Goal: Find specific page/section: Find specific page/section

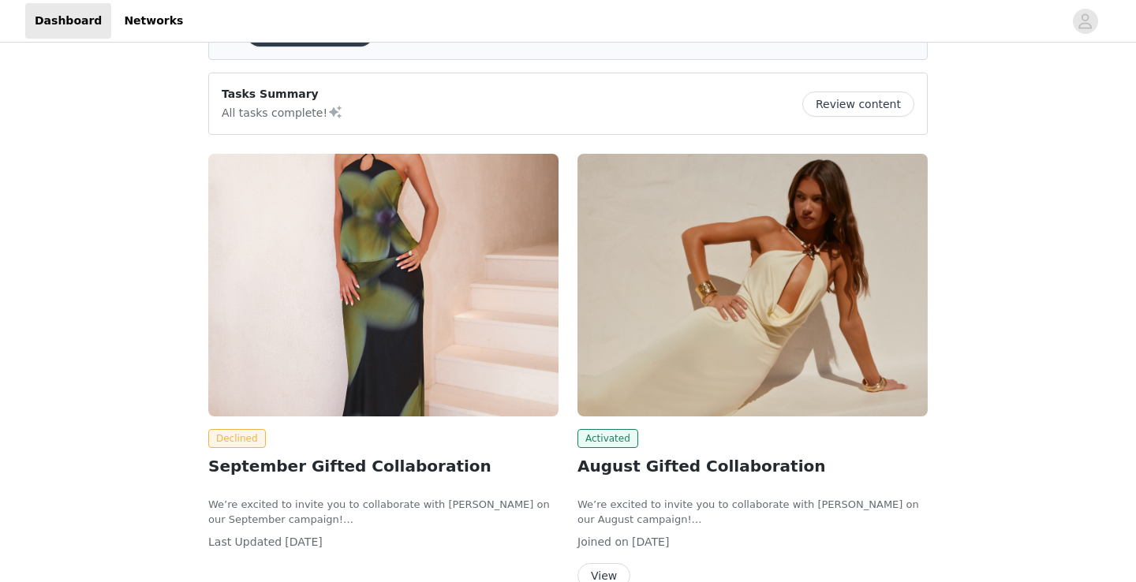
scroll to position [107, 0]
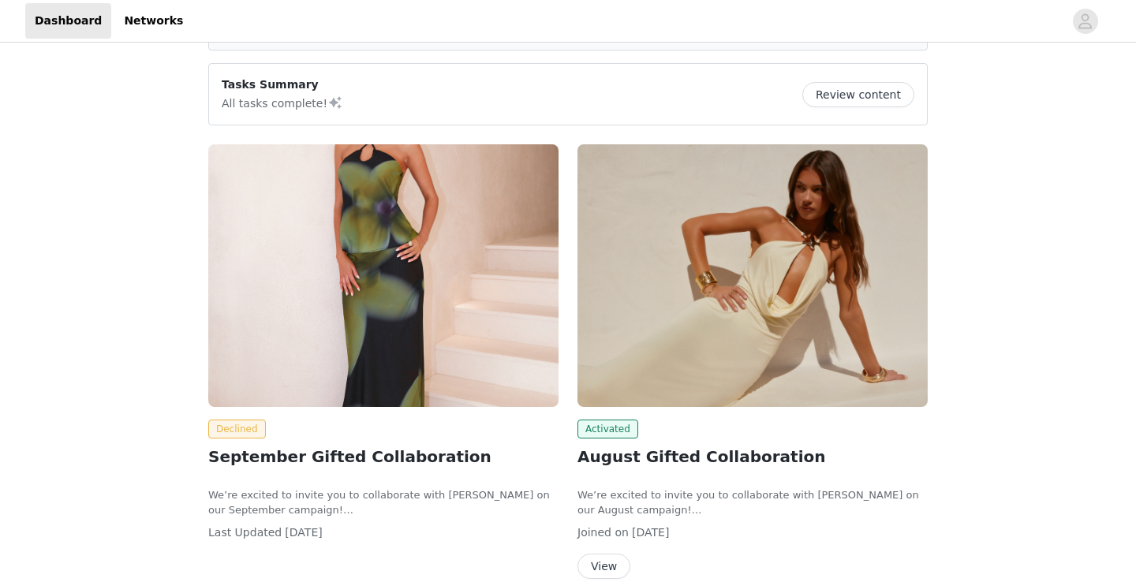
click at [371, 368] on img at bounding box center [383, 275] width 350 height 263
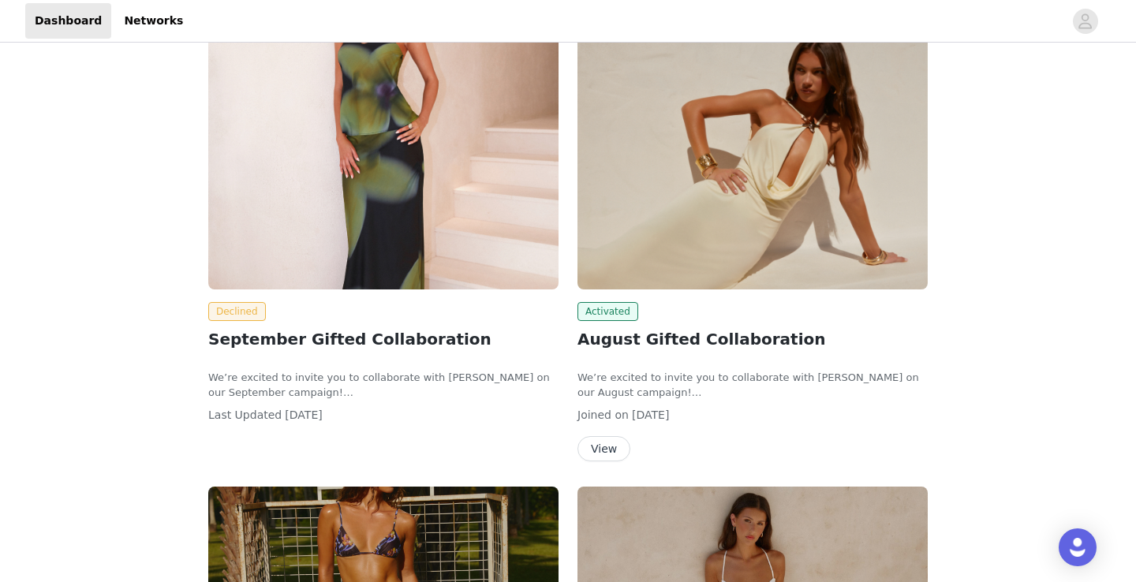
scroll to position [229, 0]
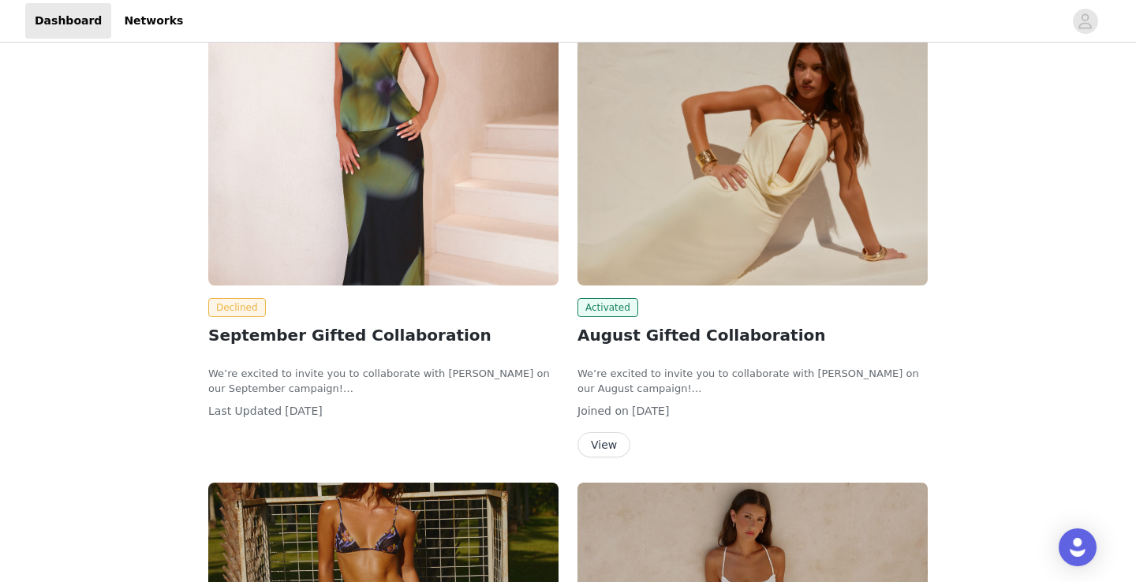
click at [640, 338] on h2 "August Gifted Collaboration" at bounding box center [752, 335] width 350 height 24
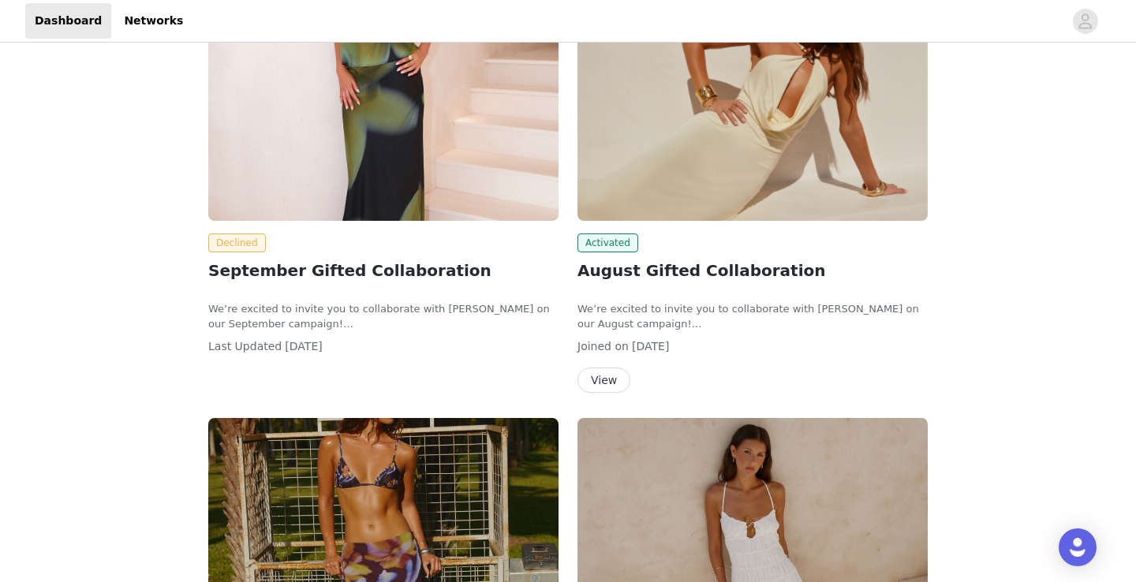
scroll to position [303, 0]
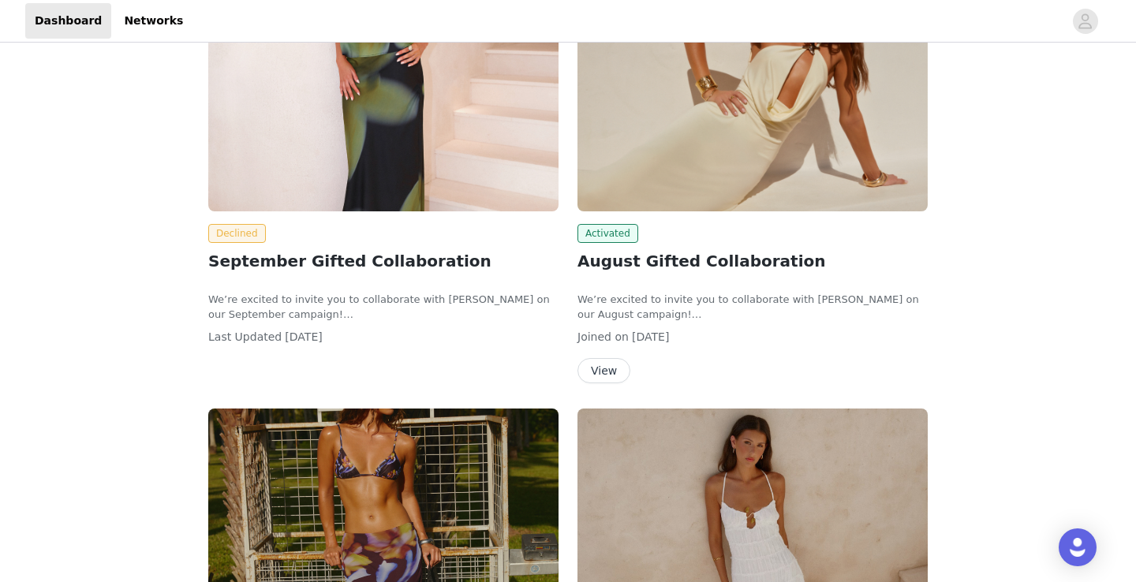
click at [667, 164] on img at bounding box center [752, 80] width 350 height 263
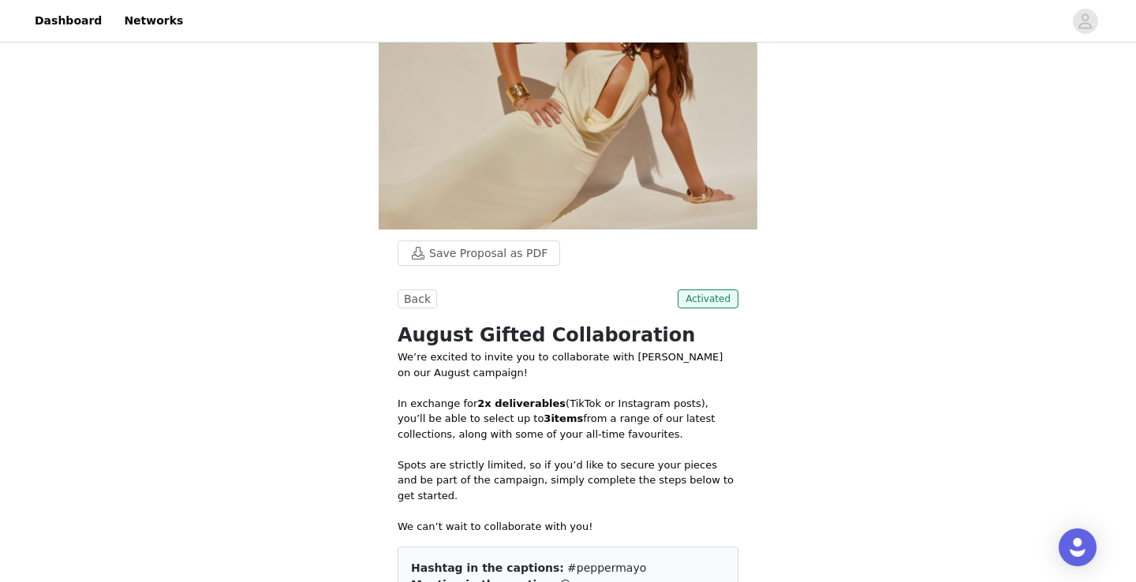
scroll to position [23, 0]
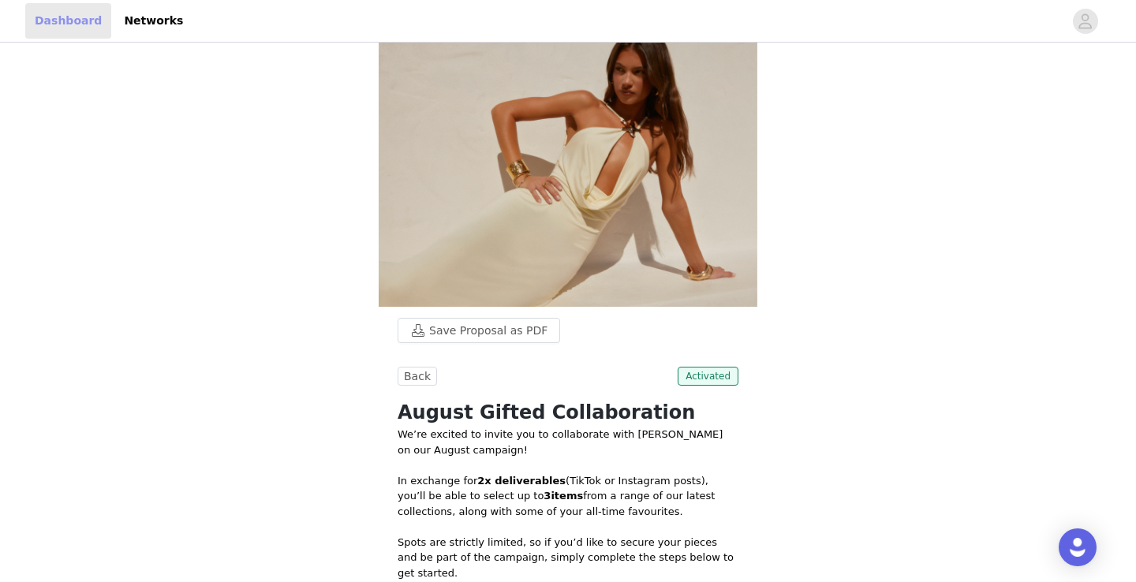
click at [73, 28] on link "Dashboard" at bounding box center [68, 20] width 86 height 35
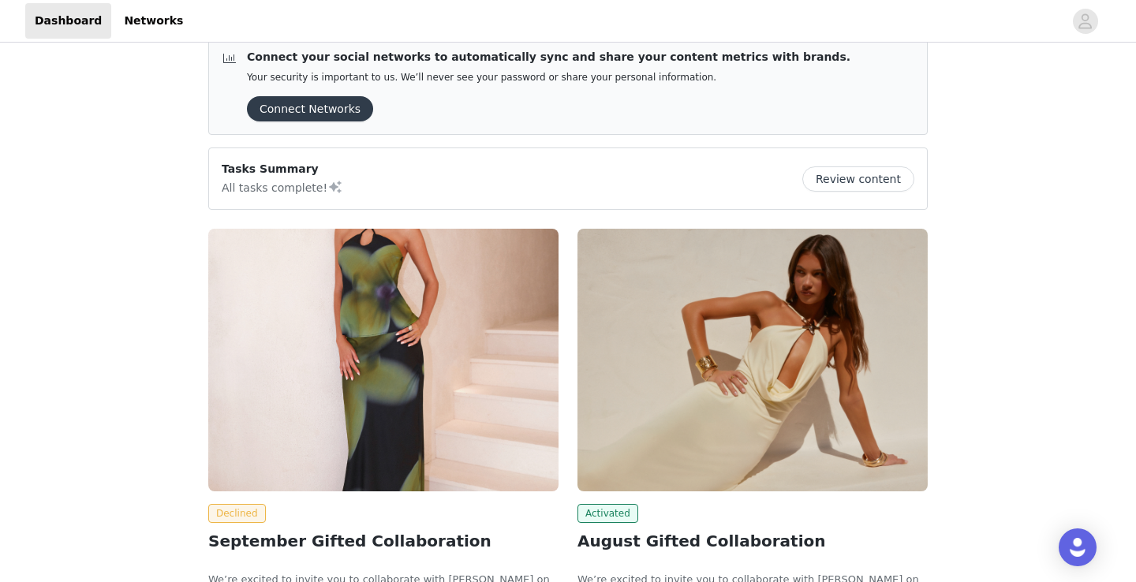
click at [341, 333] on img at bounding box center [383, 360] width 350 height 263
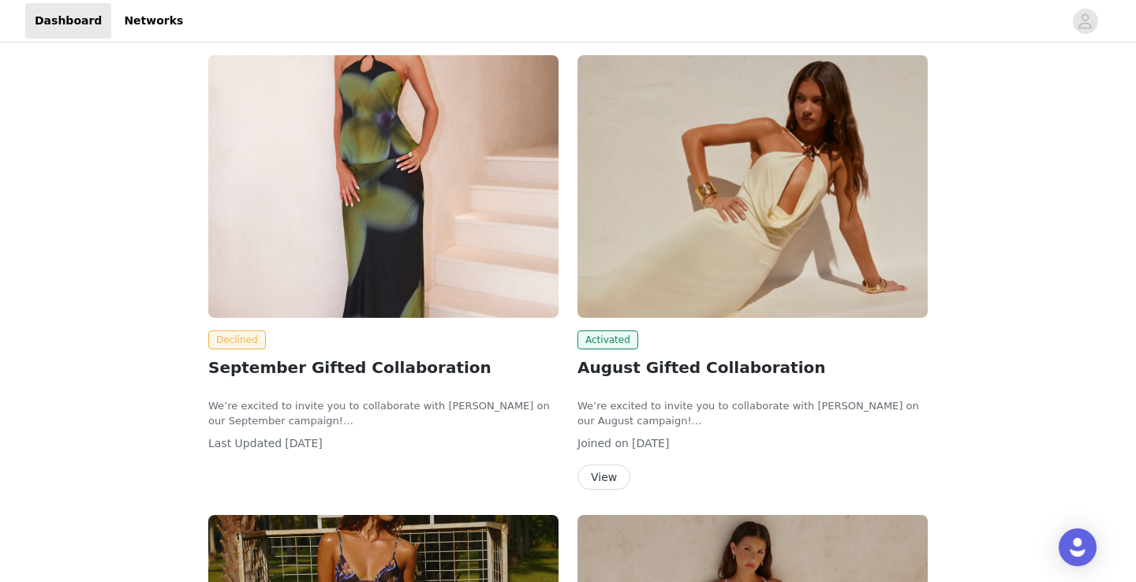
scroll to position [206, 0]
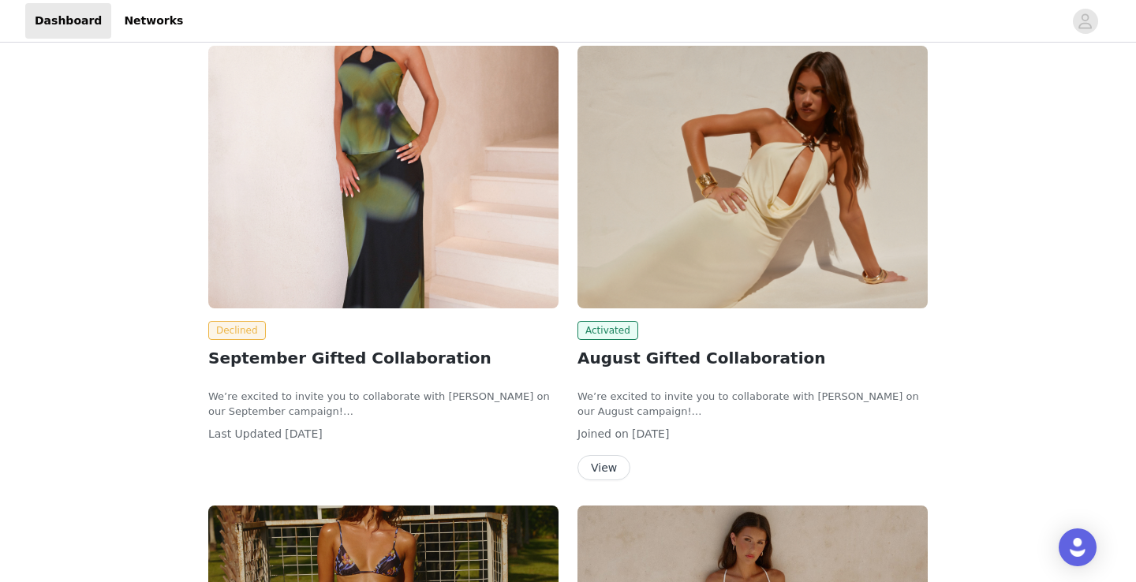
click at [340, 359] on h2 "September Gifted Collaboration" at bounding box center [383, 358] width 350 height 24
click at [251, 426] on div "Declined September Gifted Collaboration We’re excited to invite you to collabor…" at bounding box center [383, 381] width 350 height 121
click at [340, 197] on img at bounding box center [383, 177] width 350 height 263
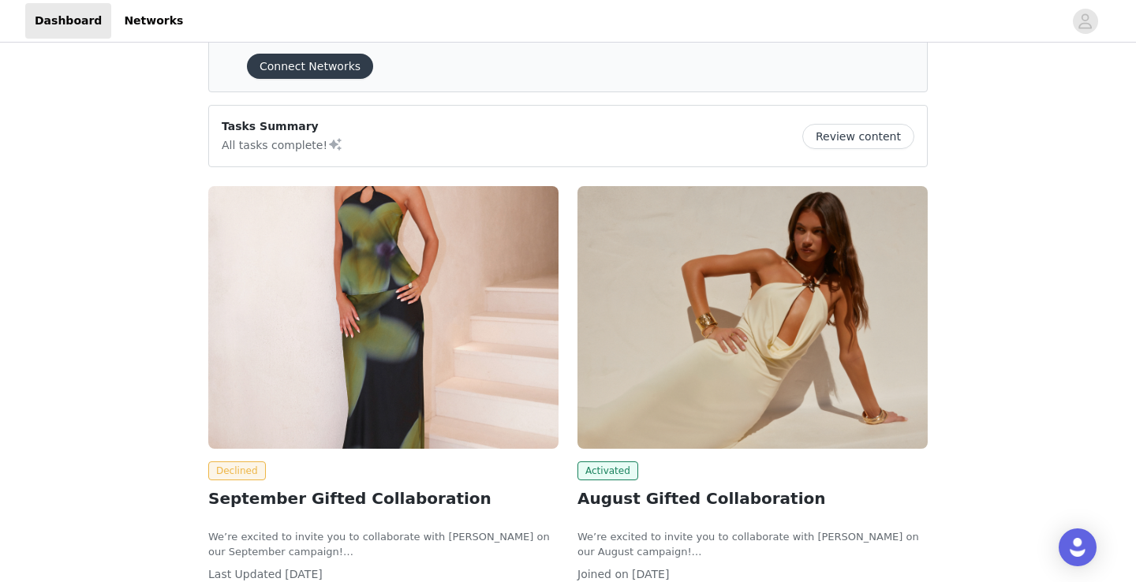
scroll to position [67, 0]
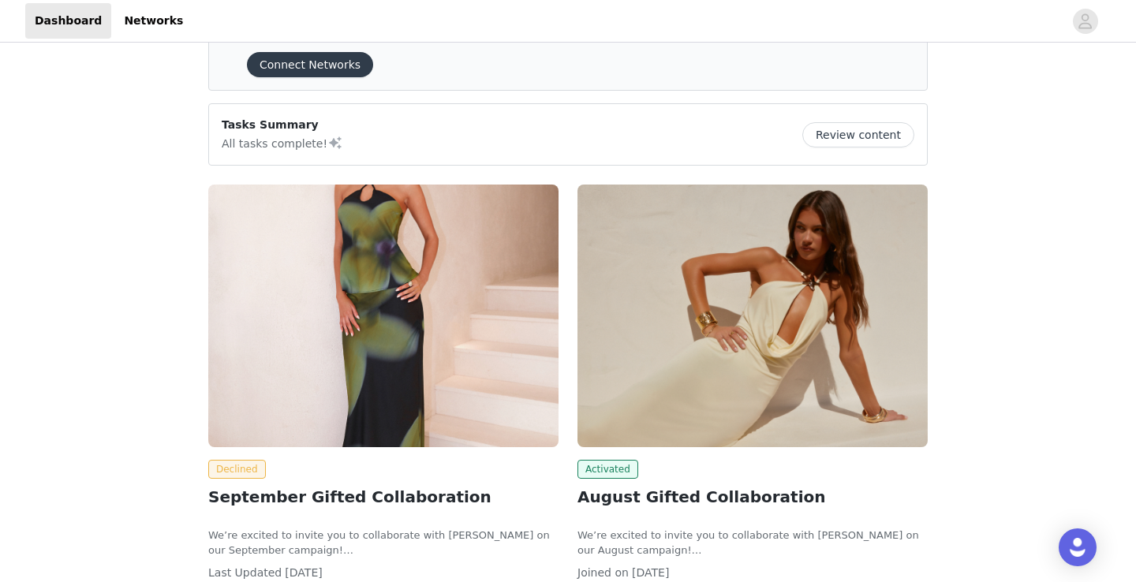
click at [340, 197] on img at bounding box center [383, 316] width 350 height 263
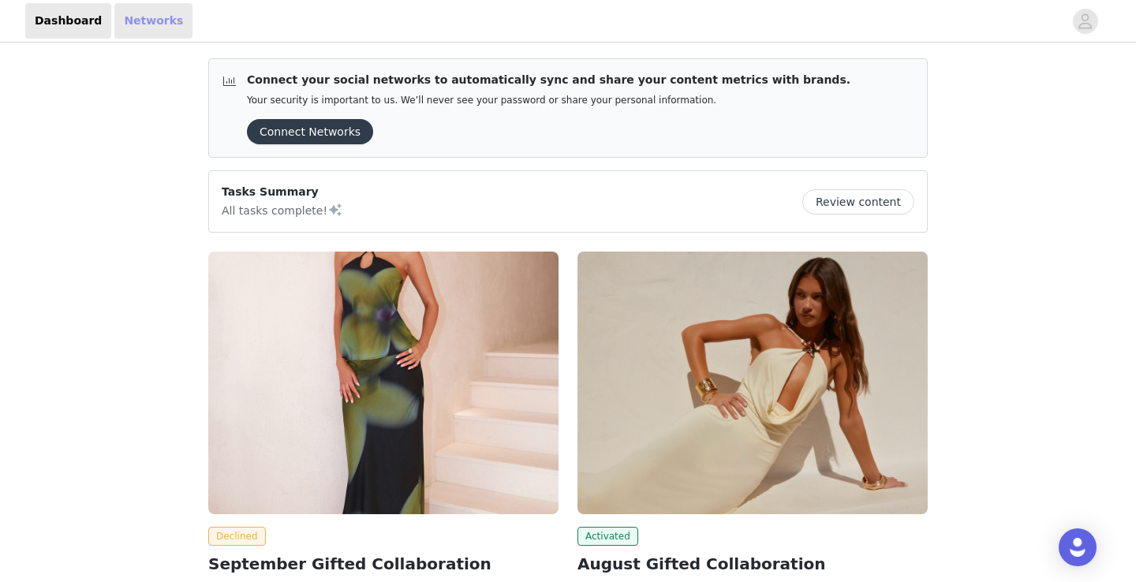
scroll to position [0, 0]
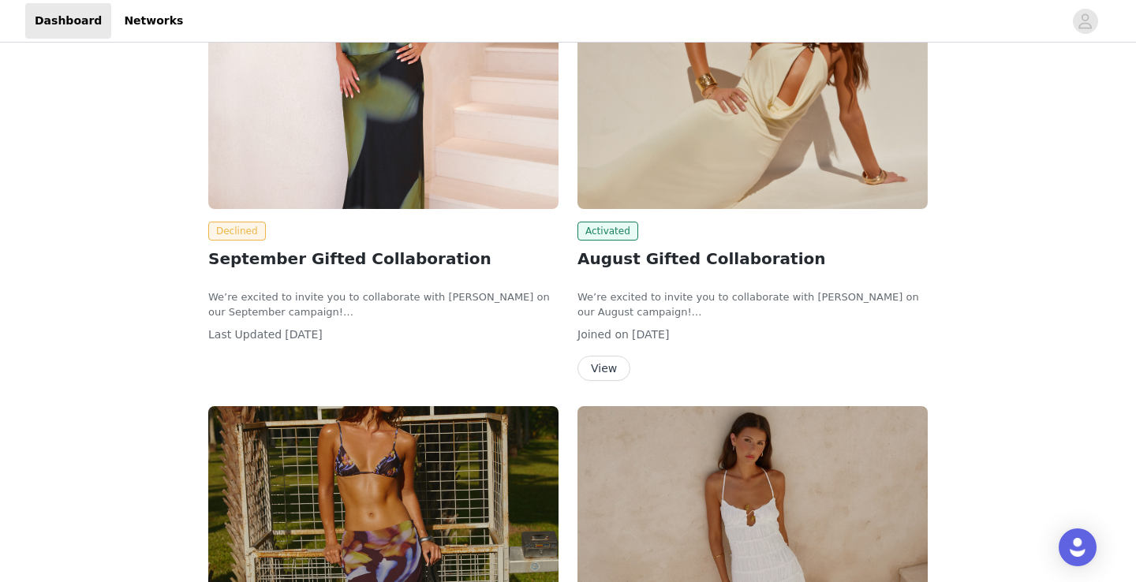
scroll to position [304, 0]
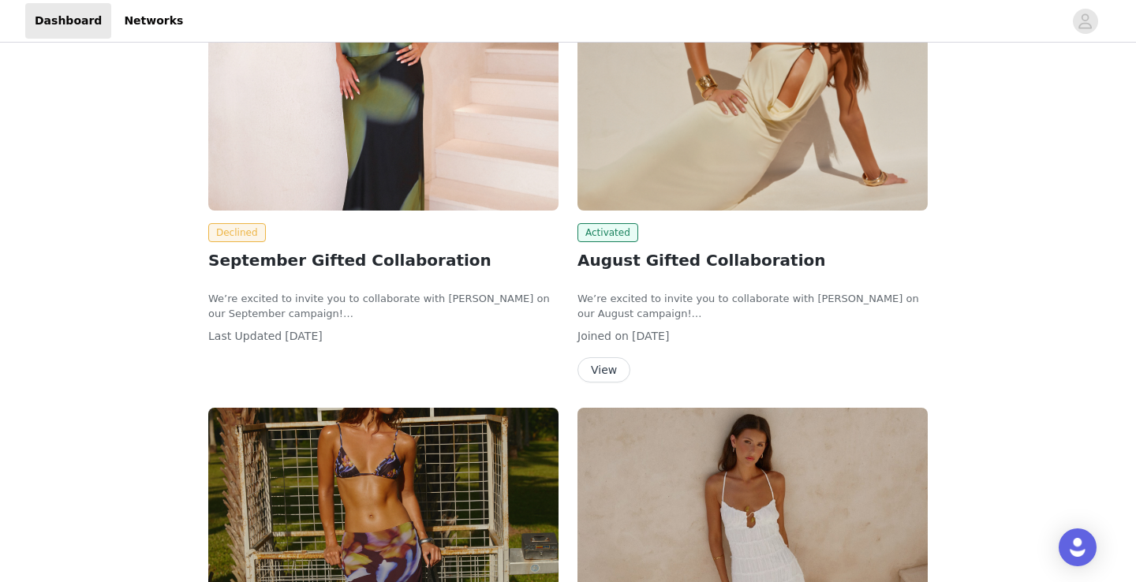
click at [695, 175] on img at bounding box center [752, 79] width 350 height 263
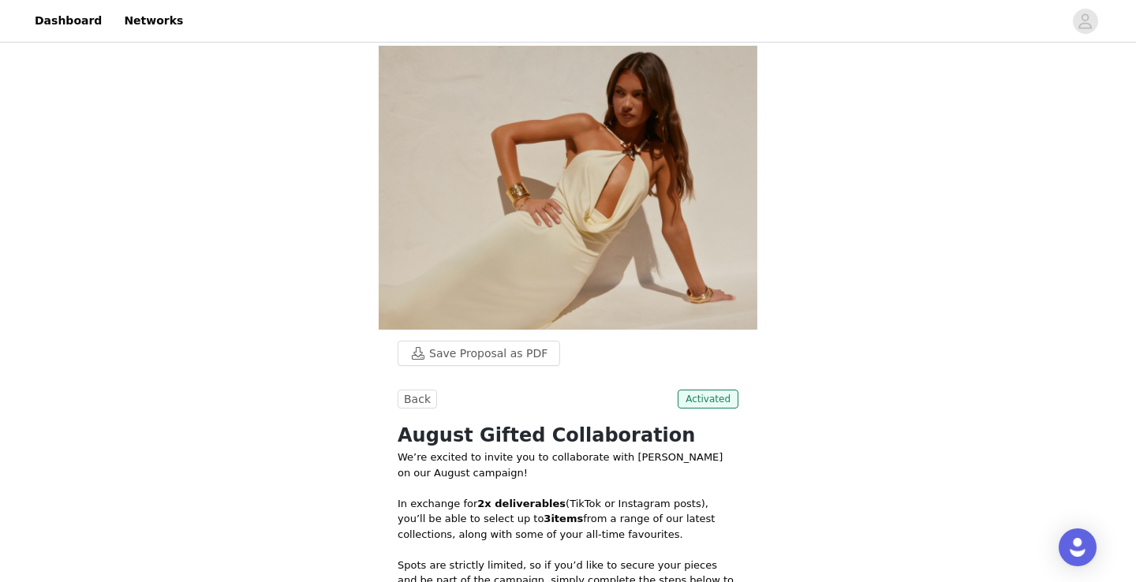
scroll to position [304, 0]
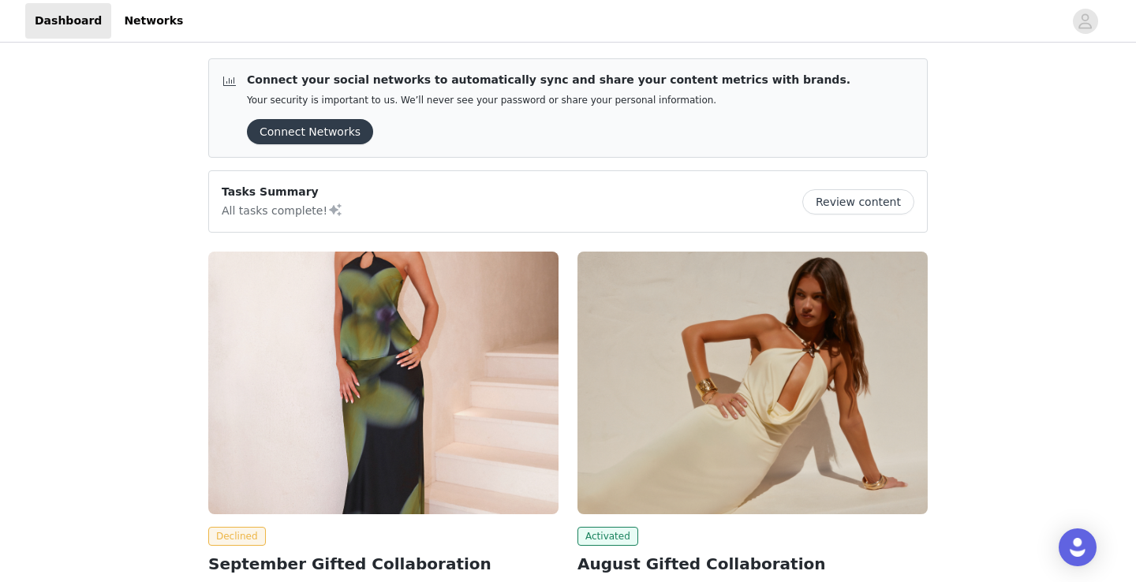
click at [420, 293] on img at bounding box center [383, 383] width 350 height 263
